Goal: Use online tool/utility: Use online tool/utility

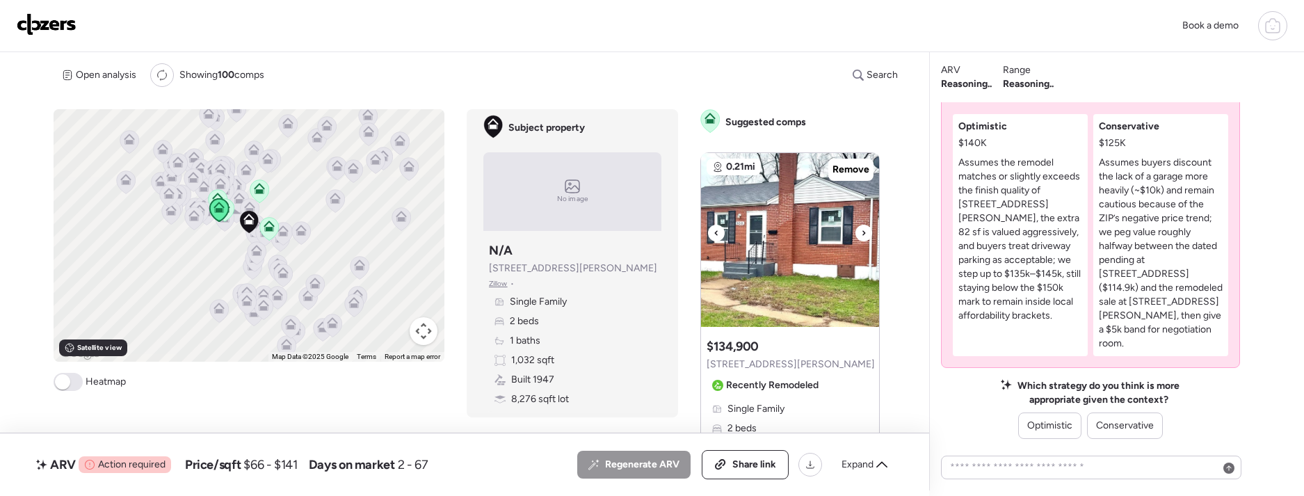
click at [858, 225] on div at bounding box center [790, 240] width 178 height 174
click at [860, 227] on div at bounding box center [864, 233] width 17 height 17
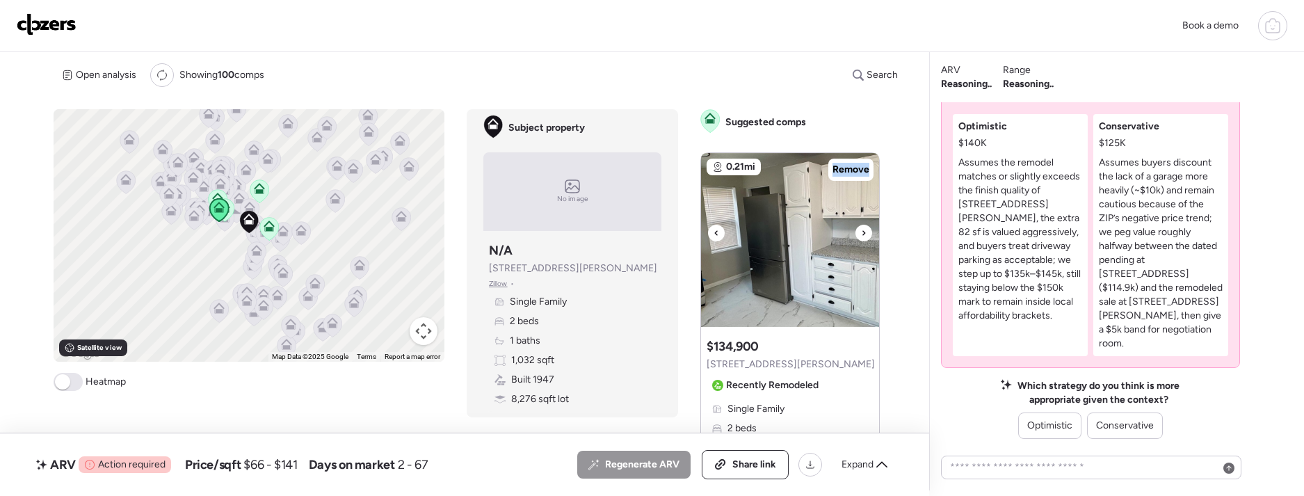
click at [861, 227] on icon at bounding box center [864, 233] width 6 height 17
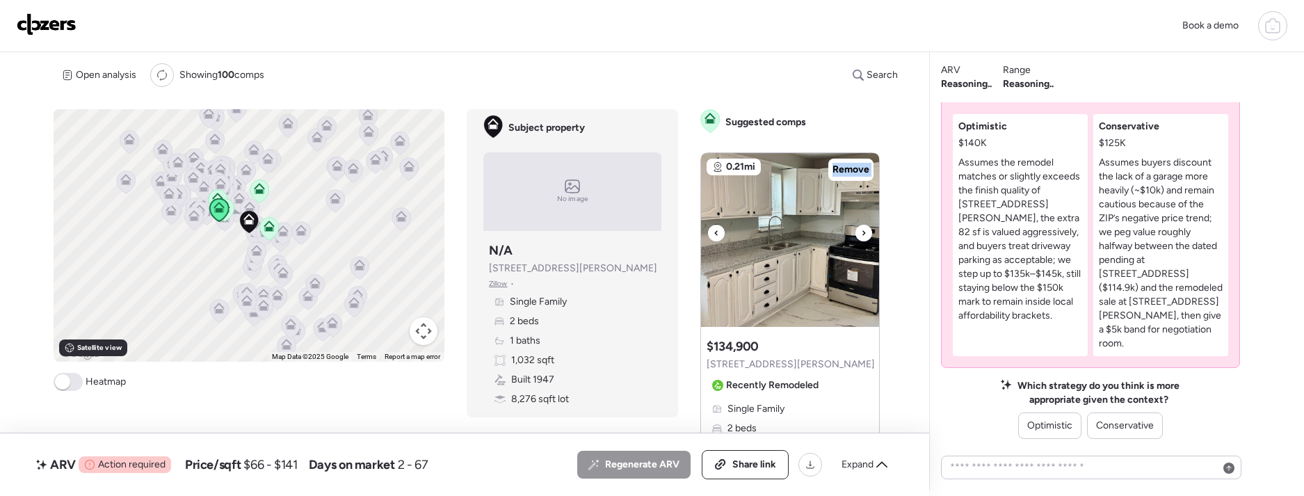
click at [861, 227] on icon at bounding box center [864, 233] width 6 height 17
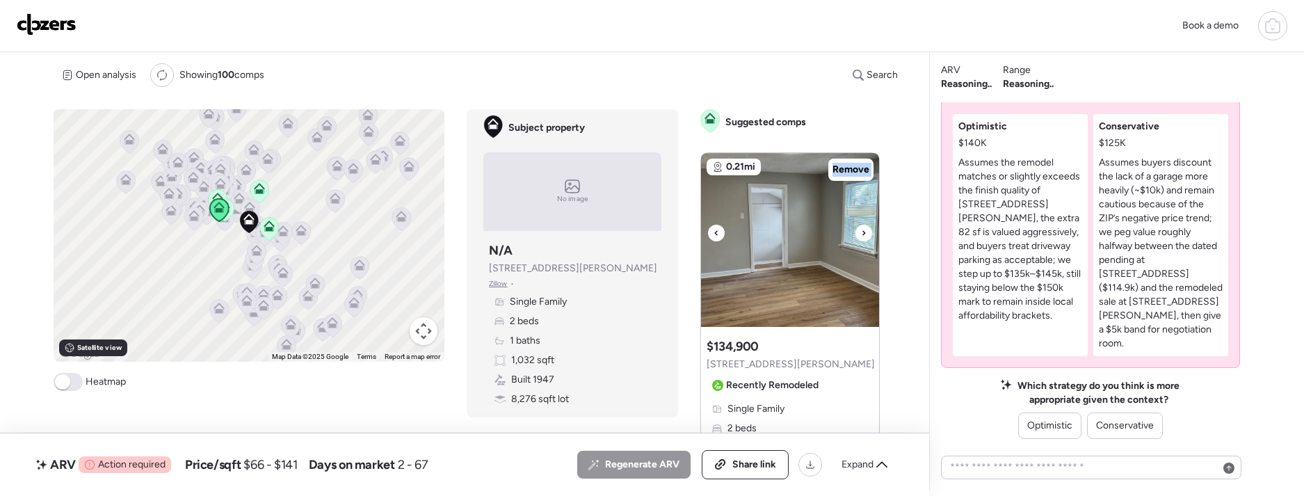
click at [861, 227] on icon at bounding box center [864, 233] width 6 height 17
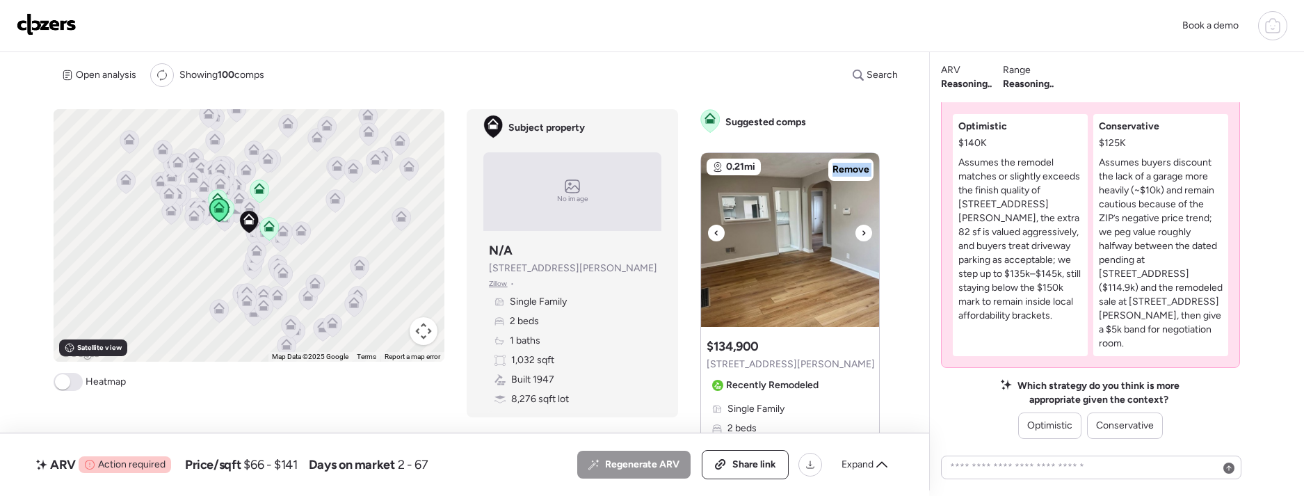
click at [861, 227] on icon at bounding box center [864, 233] width 6 height 17
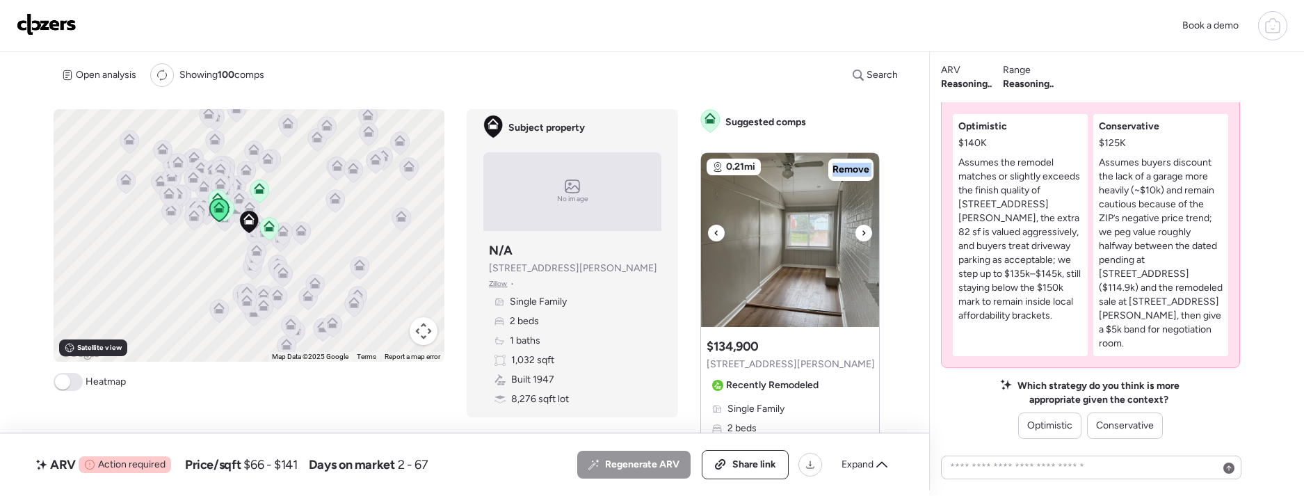
click at [861, 227] on icon at bounding box center [864, 233] width 6 height 17
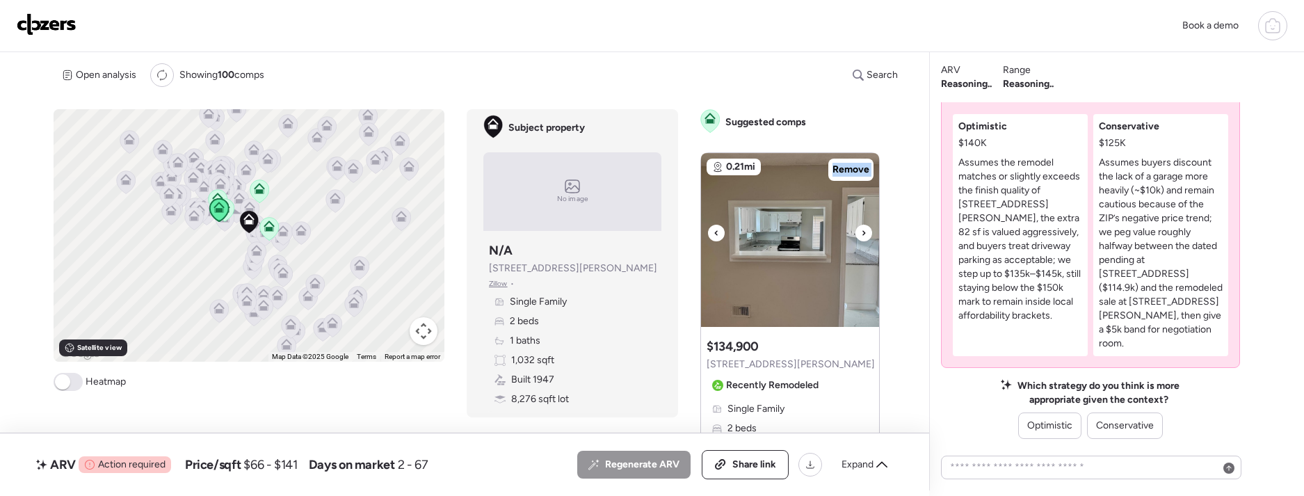
click at [861, 227] on icon at bounding box center [864, 233] width 6 height 17
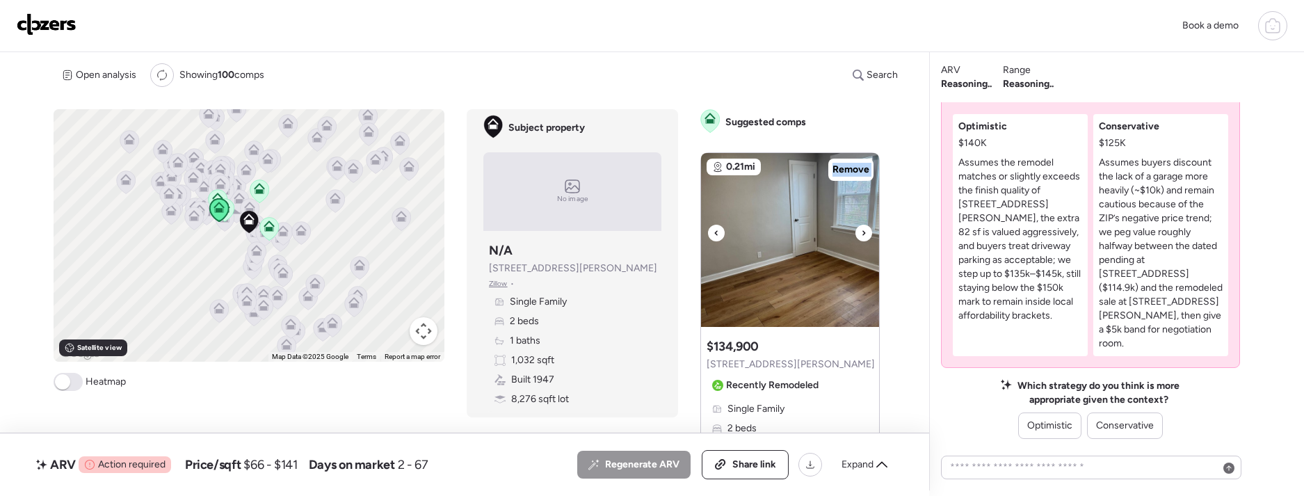
click at [861, 227] on icon at bounding box center [864, 233] width 6 height 17
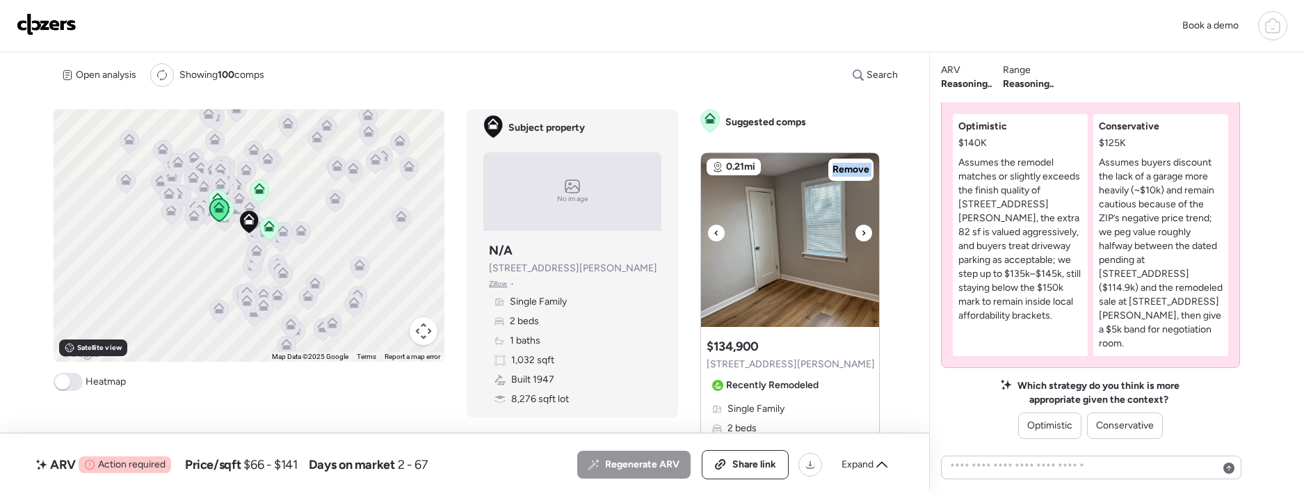
click at [861, 227] on icon at bounding box center [864, 233] width 6 height 17
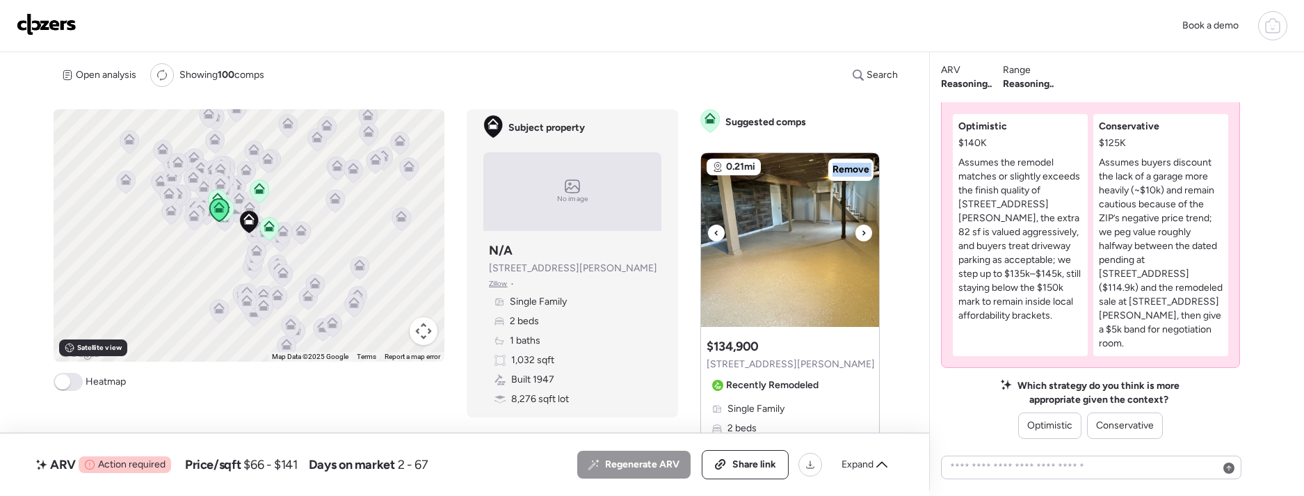
scroll to position [17, 0]
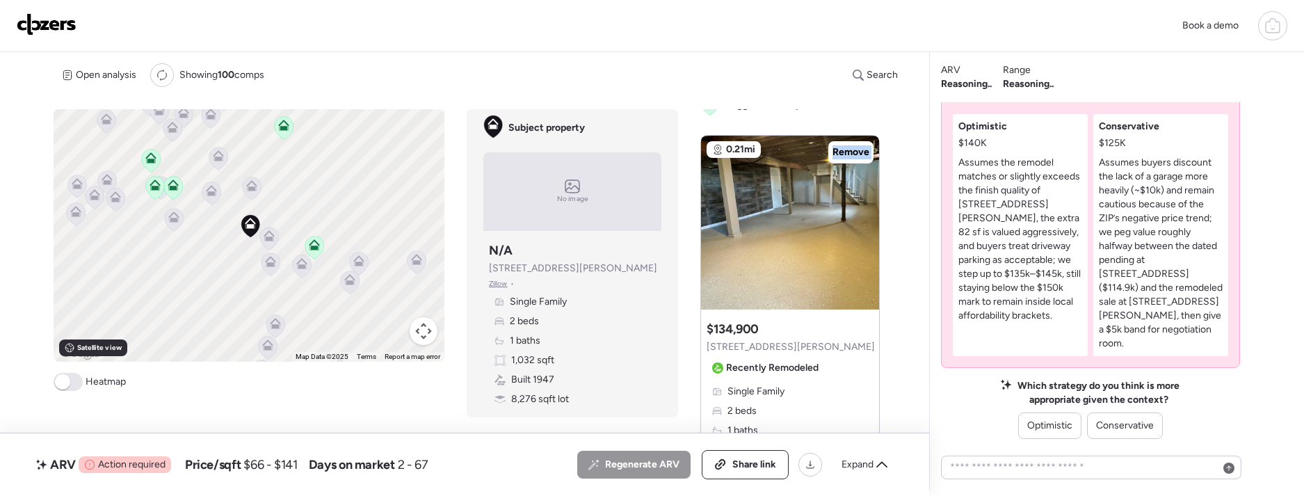
click at [182, 191] on icon at bounding box center [172, 188] width 19 height 24
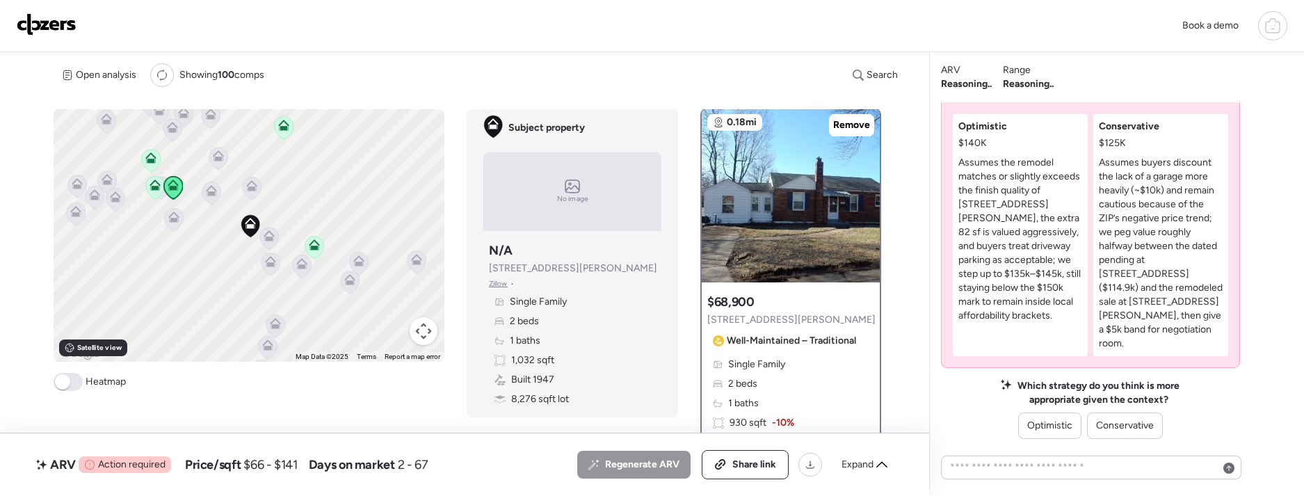
scroll to position [0, 0]
click at [157, 186] on icon at bounding box center [154, 188] width 9 height 4
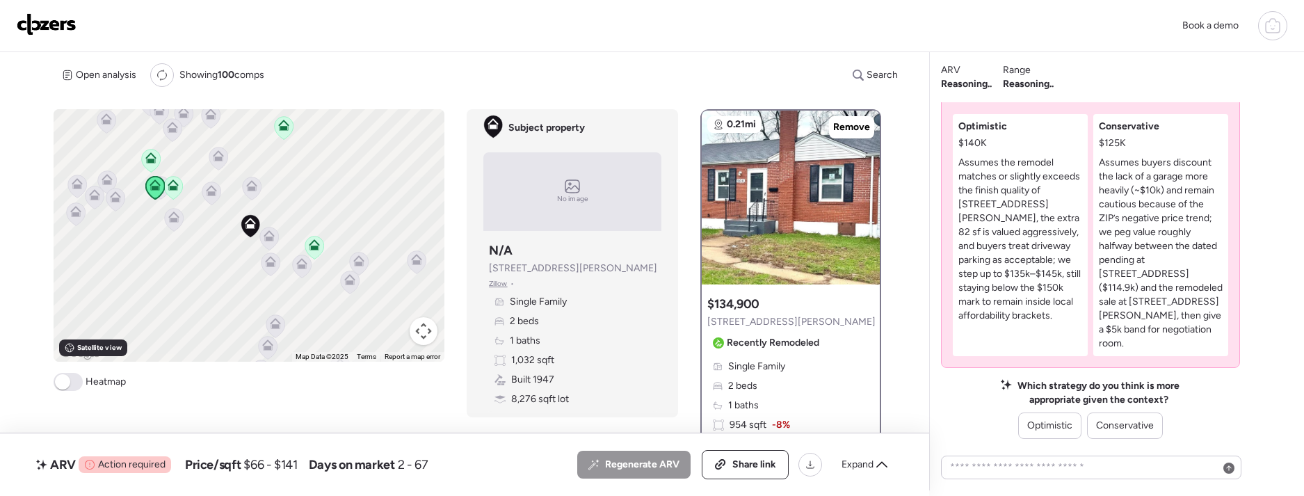
click at [159, 163] on icon at bounding box center [151, 160] width 19 height 23
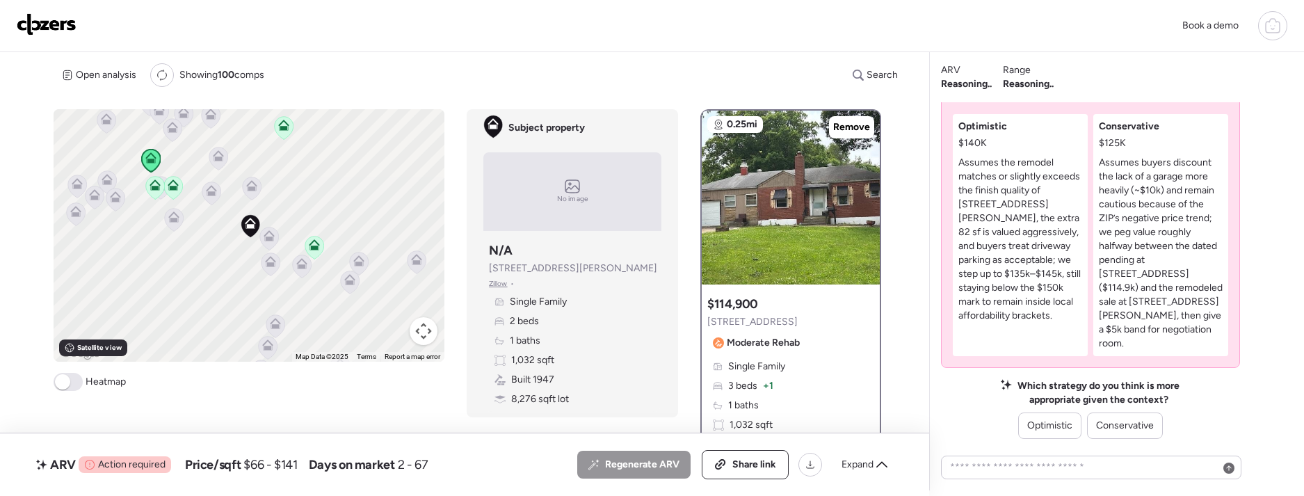
click at [287, 126] on icon at bounding box center [283, 128] width 9 height 4
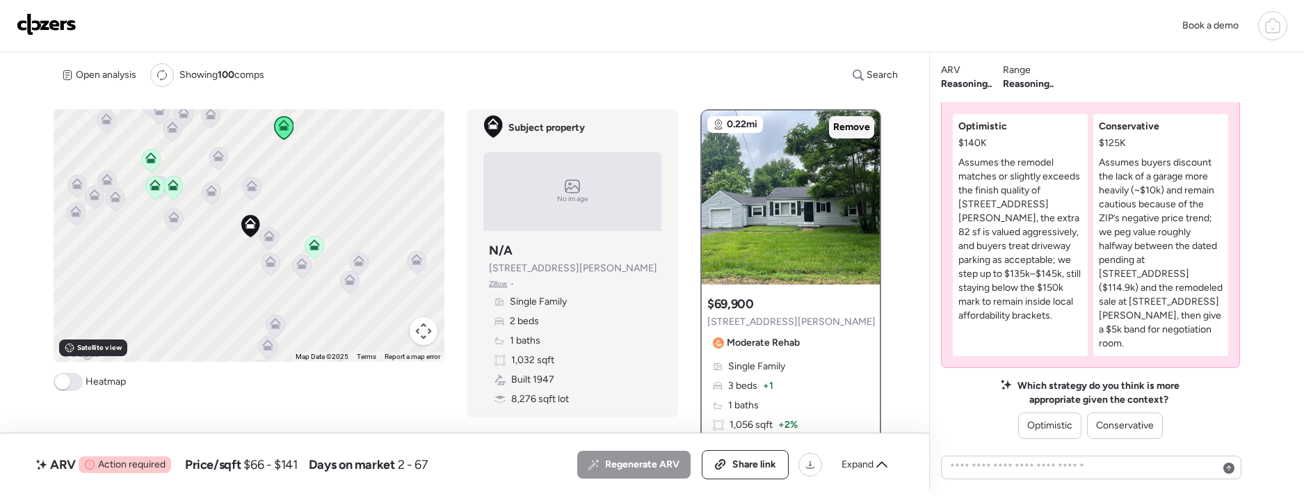
click at [845, 134] on div "Remove" at bounding box center [851, 127] width 45 height 22
